Goal: Task Accomplishment & Management: Use online tool/utility

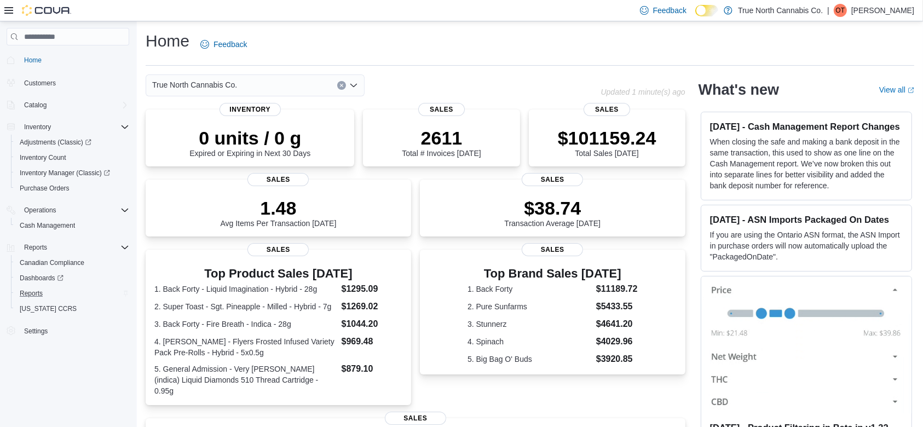
click at [66, 288] on div "Reports" at bounding box center [72, 293] width 114 height 13
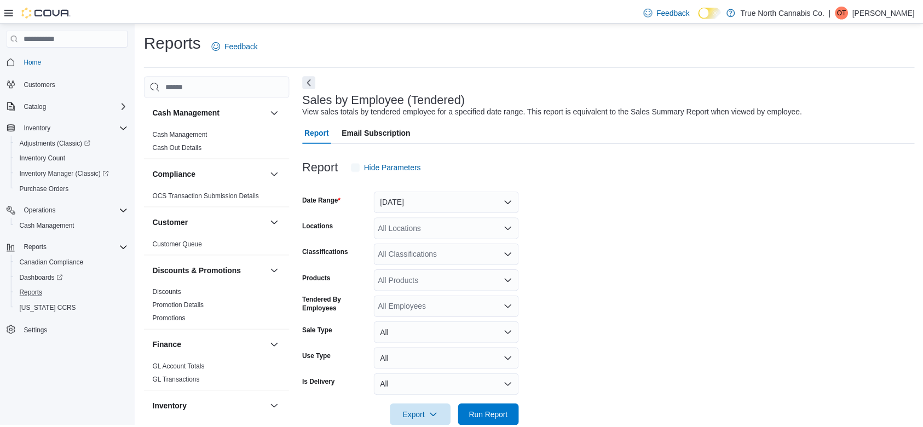
scroll to position [22, 0]
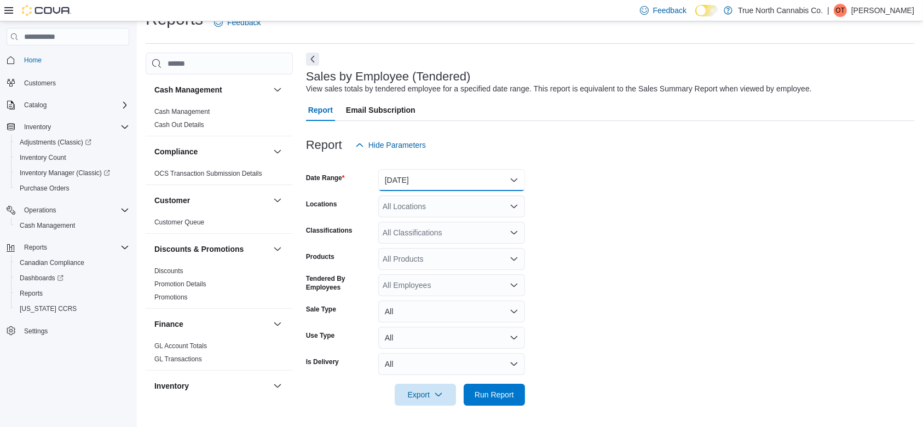
click at [441, 176] on button "[DATE]" at bounding box center [451, 180] width 147 height 22
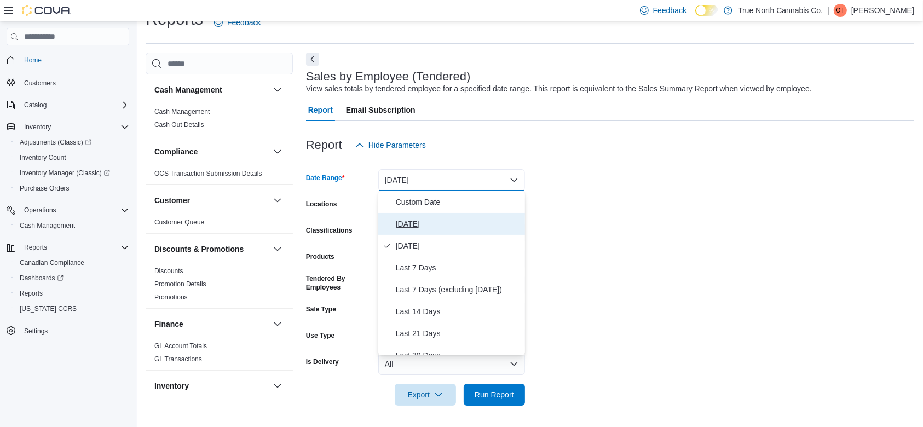
click at [498, 216] on button "[DATE]" at bounding box center [451, 224] width 147 height 22
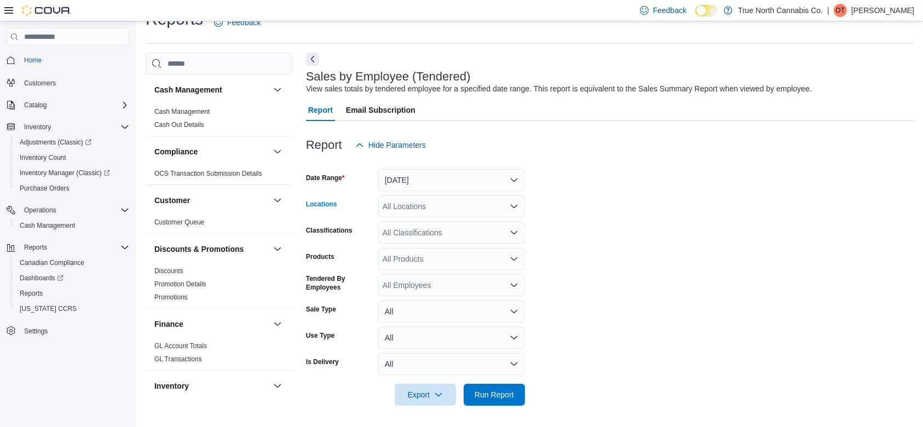
click at [498, 216] on div "All Locations" at bounding box center [451, 206] width 147 height 22
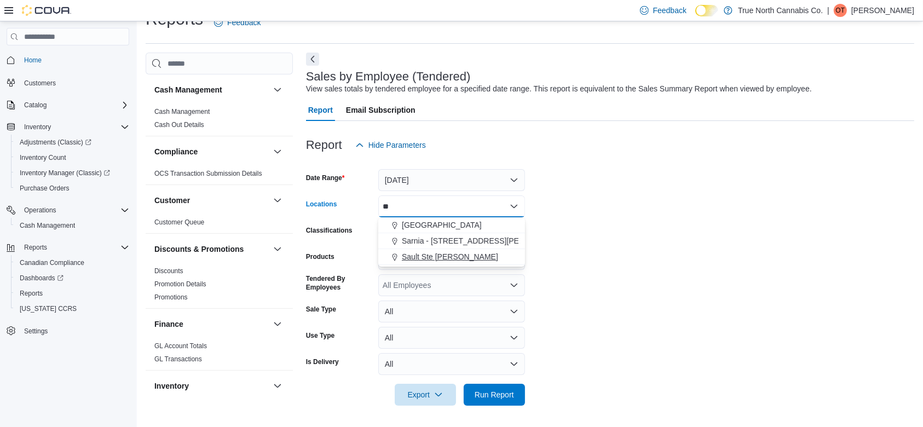
type input "**"
click at [471, 252] on div "Sault Ste [PERSON_NAME]" at bounding box center [452, 256] width 134 height 11
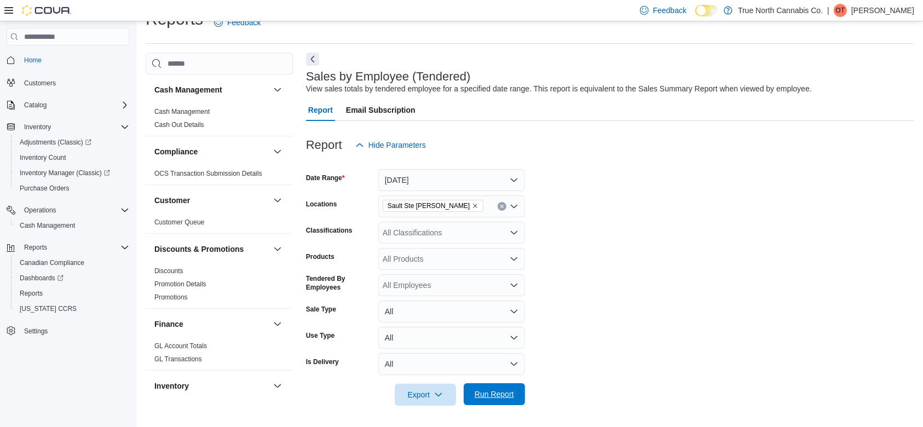
click at [468, 392] on button "Run Report" at bounding box center [494, 394] width 61 height 22
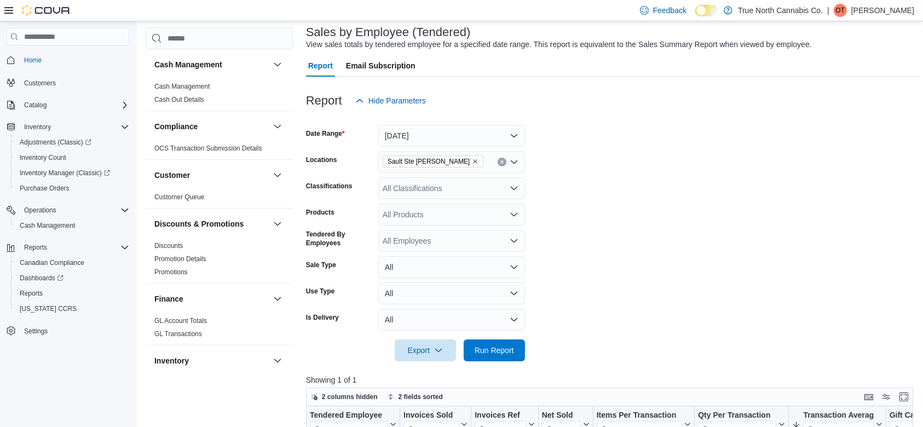
scroll to position [61, 0]
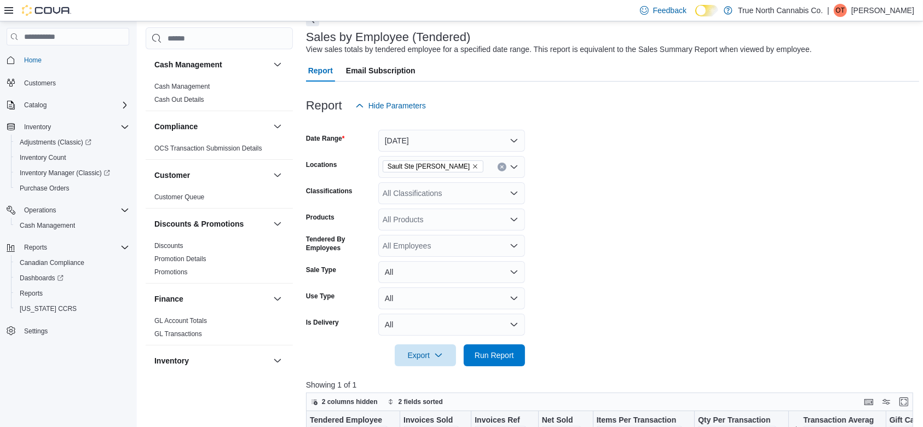
click at [912, 195] on form "Date Range [DATE] Locations [GEOGRAPHIC_DATA][PERSON_NAME] Classifications All …" at bounding box center [612, 242] width 613 height 250
